Goal: Transaction & Acquisition: Purchase product/service

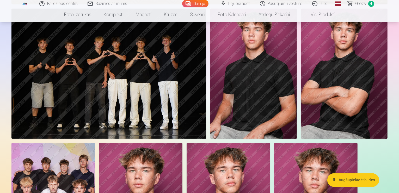
scroll to position [1147, 0]
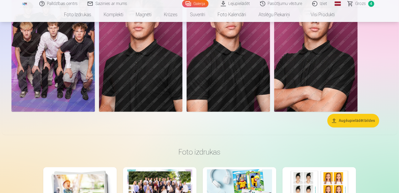
click at [359, 4] on span "Grozs" at bounding box center [361, 4] width 11 height 6
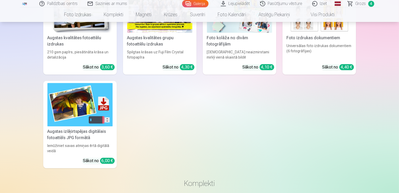
scroll to position [1305, 0]
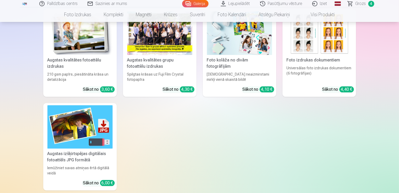
click at [364, 5] on span "Grozs" at bounding box center [361, 4] width 11 height 6
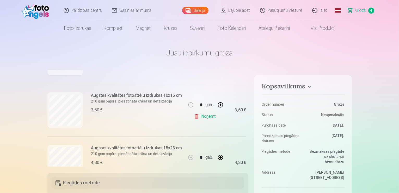
scroll to position [130, 0]
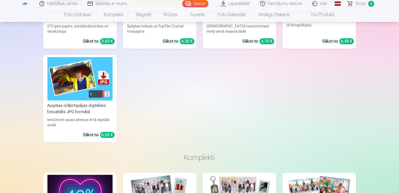
scroll to position [1331, 0]
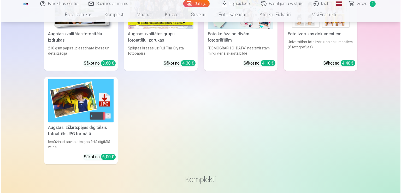
scroll to position [1334, 0]
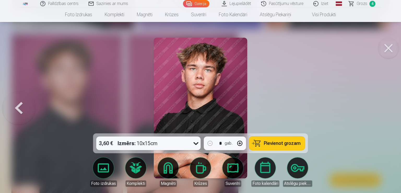
click at [271, 144] on span "Pievienot grozam" at bounding box center [282, 143] width 37 height 5
click at [386, 49] on button at bounding box center [388, 48] width 21 height 21
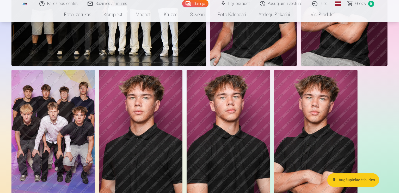
scroll to position [1122, 0]
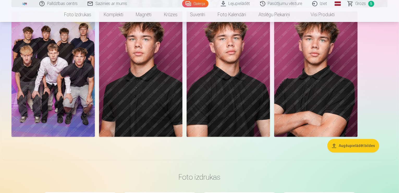
click at [95, 88] on img at bounding box center [52, 73] width 83 height 125
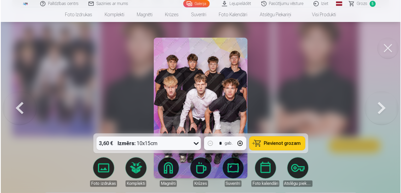
scroll to position [1125, 0]
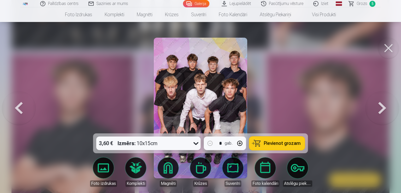
click at [292, 144] on span "Pievienot grozam" at bounding box center [282, 143] width 37 height 5
click at [389, 48] on button at bounding box center [388, 48] width 21 height 21
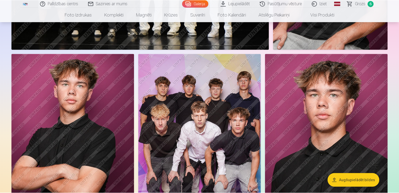
scroll to position [1122, 0]
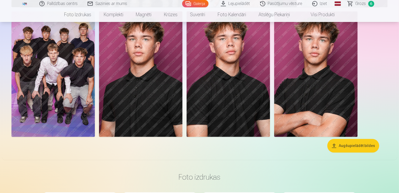
click at [363, 1] on span "Grozs" at bounding box center [361, 4] width 11 height 6
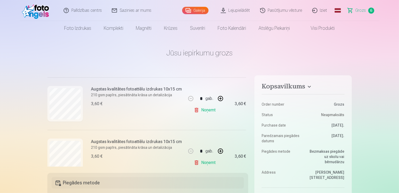
scroll to position [257, 0]
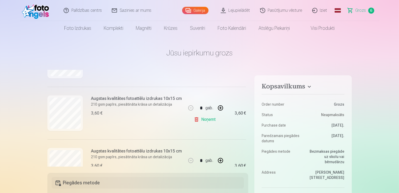
click at [220, 108] on button "button" at bounding box center [220, 107] width 13 height 13
type input "*"
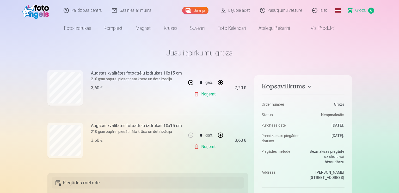
click at [219, 134] on button "button" at bounding box center [220, 135] width 13 height 13
type input "*"
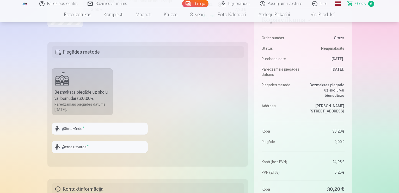
scroll to position [235, 0]
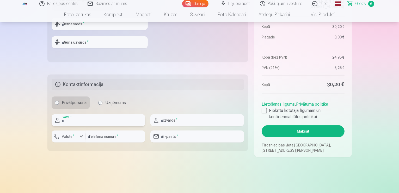
click at [101, 119] on input "text" at bounding box center [99, 120] width 94 height 12
type input "******"
type input "********"
type input "**********"
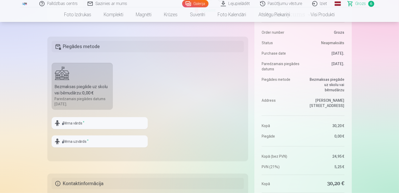
scroll to position [183, 0]
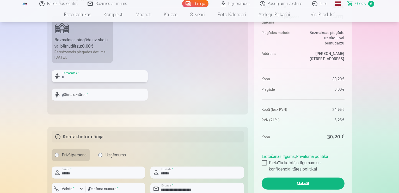
click at [92, 77] on input "text" at bounding box center [100, 76] width 96 height 12
type input "**********"
click at [97, 97] on input "text" at bounding box center [100, 94] width 96 height 12
type input "******"
click at [188, 76] on fieldset "**********" at bounding box center [147, 52] width 201 height 124
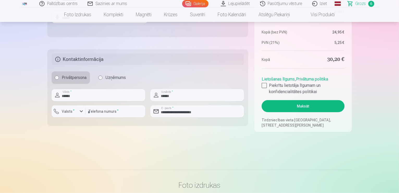
scroll to position [261, 0]
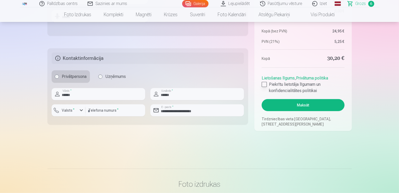
click at [267, 85] on div at bounding box center [264, 84] width 5 height 5
click at [312, 104] on button "Maksāt" at bounding box center [303, 105] width 83 height 12
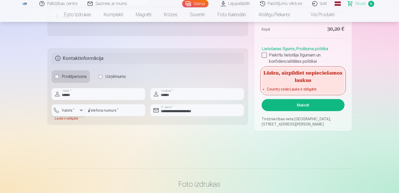
click at [77, 109] on div "button" at bounding box center [70, 110] width 16 height 5
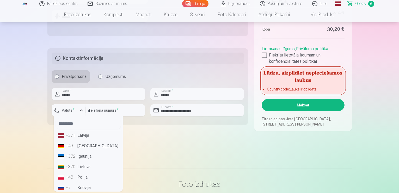
click at [83, 134] on li "+371 Latvija" at bounding box center [88, 135] width 65 height 10
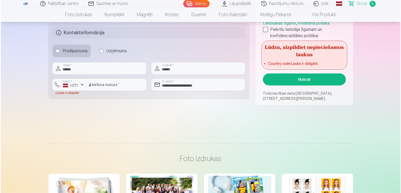
scroll to position [287, 0]
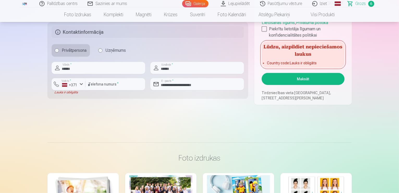
click at [297, 75] on button "Maksāt" at bounding box center [303, 79] width 83 height 12
